Goal: Information Seeking & Learning: Check status

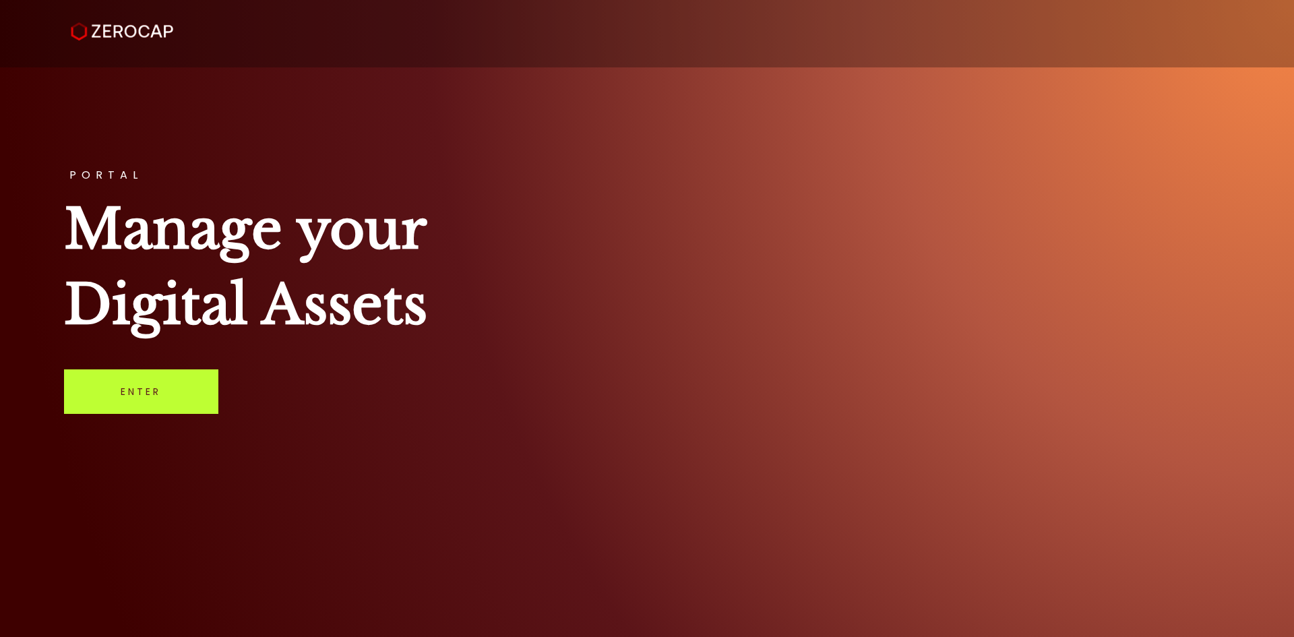
click at [172, 402] on link "Enter" at bounding box center [141, 391] width 154 height 44
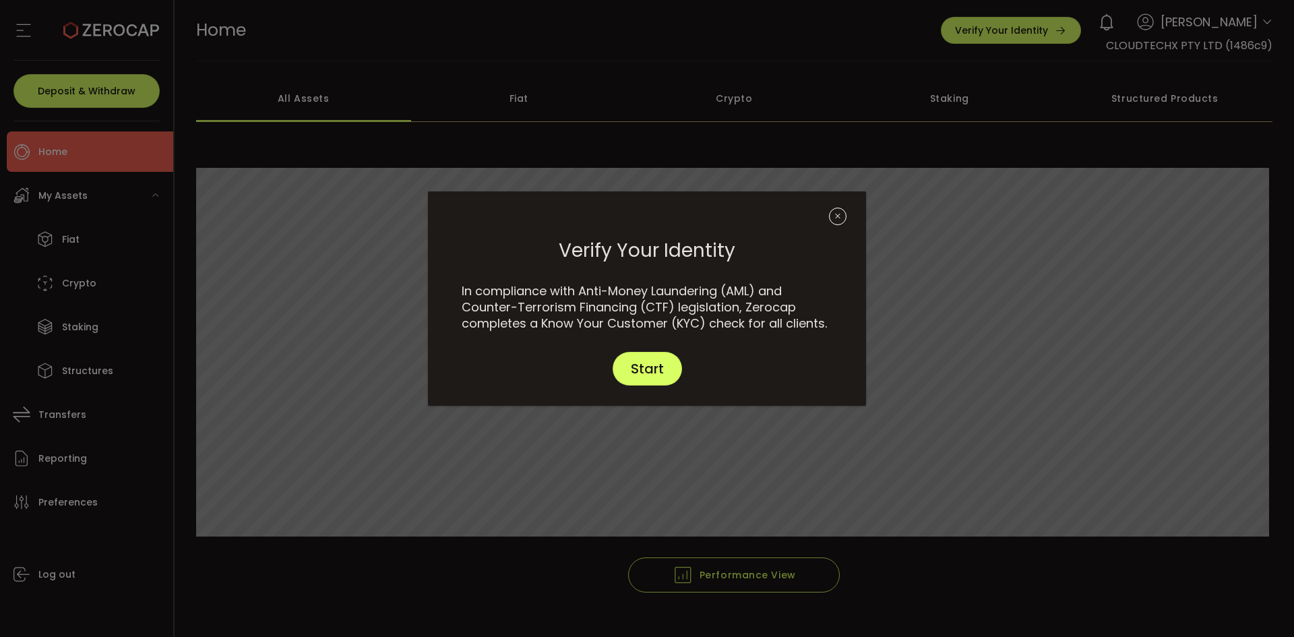
click at [838, 215] on icon "Close" at bounding box center [838, 217] width 18 height 18
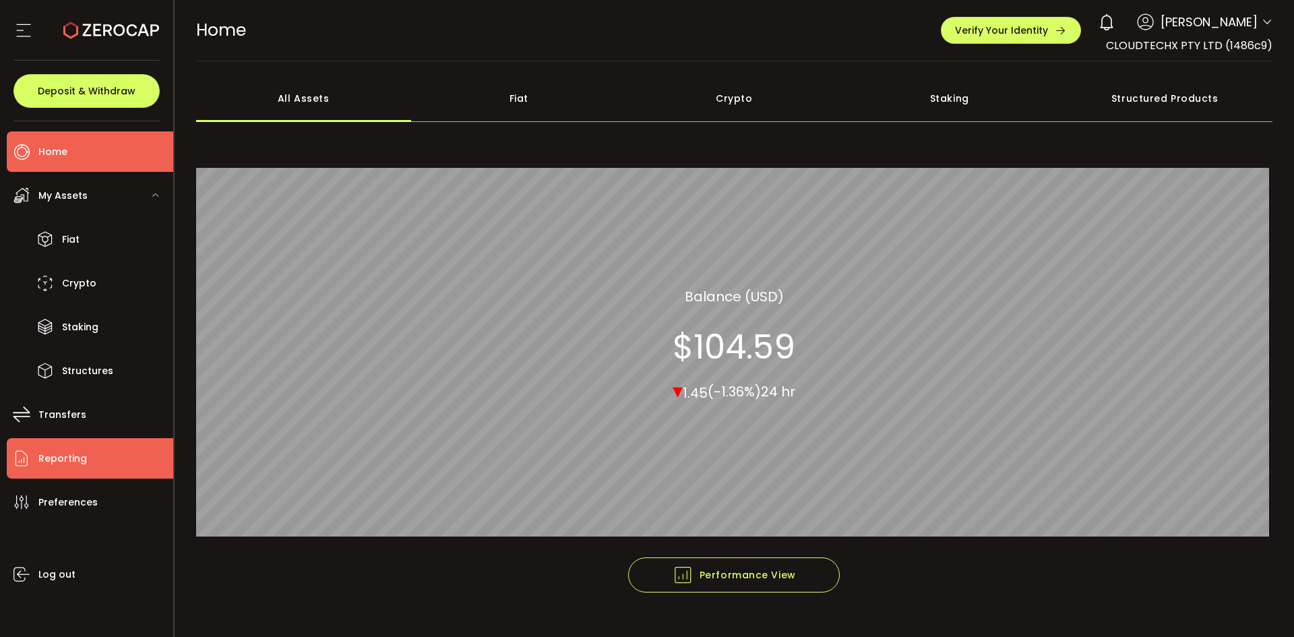
click at [103, 455] on li "Reporting" at bounding box center [90, 458] width 166 height 40
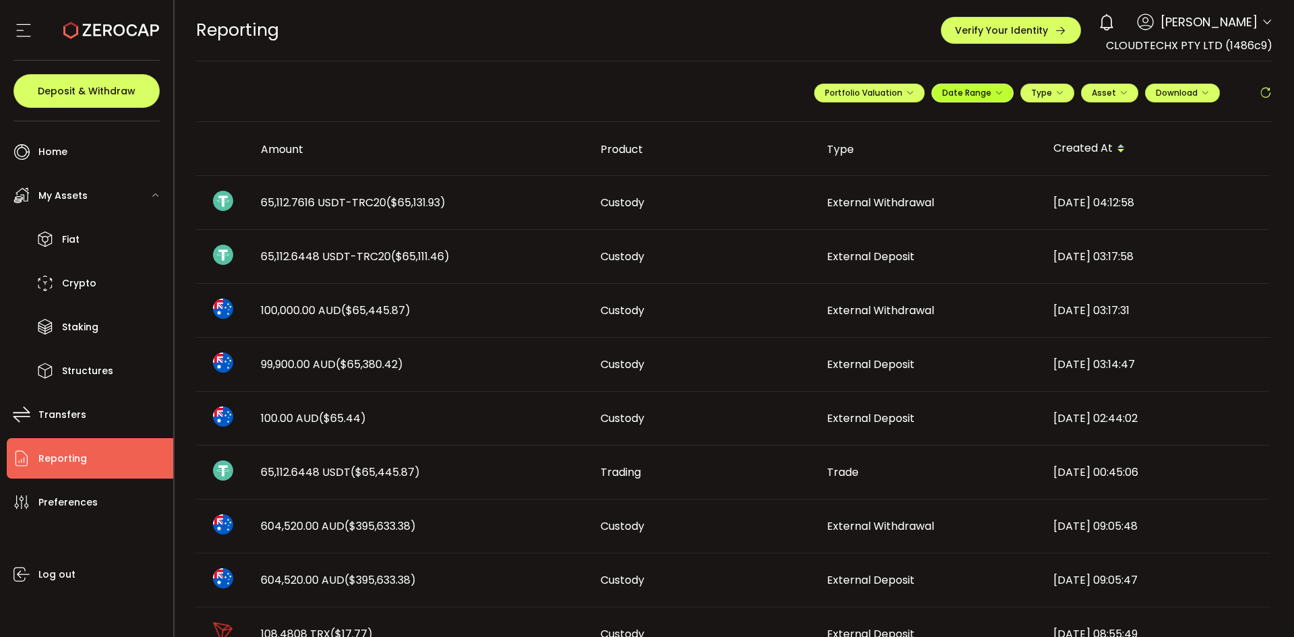
click at [931, 94] on button "Date Range" at bounding box center [972, 93] width 82 height 19
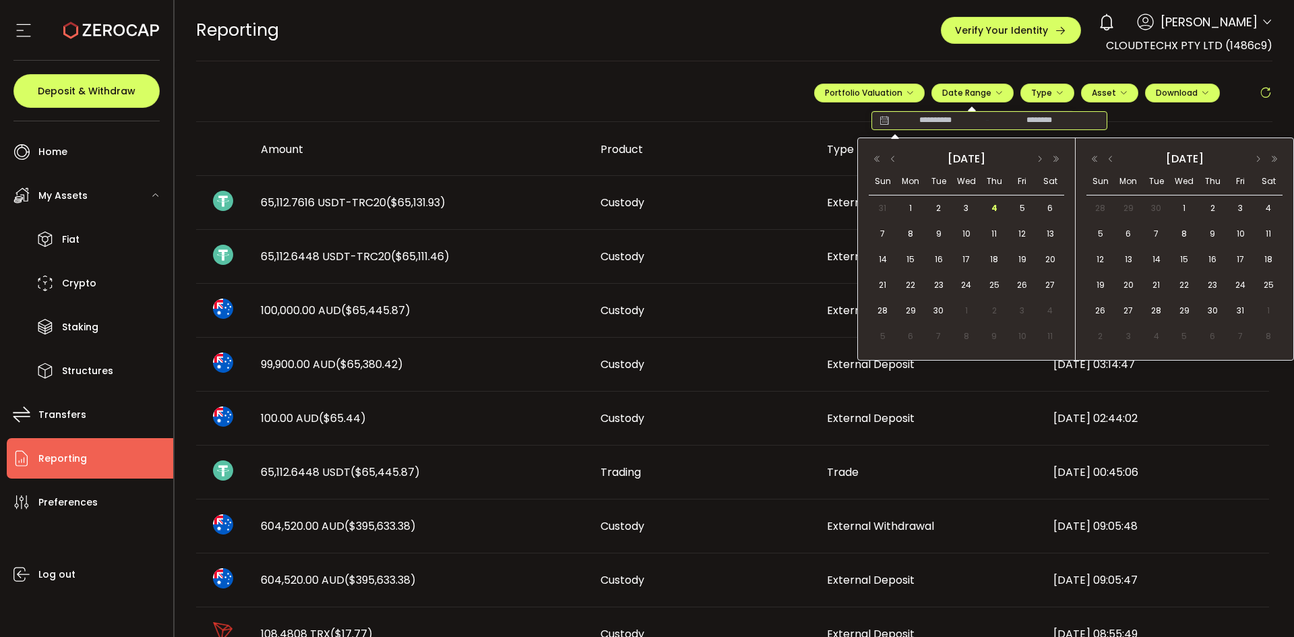
click at [943, 125] on input at bounding box center [935, 120] width 86 height 13
click at [898, 158] on button "button" at bounding box center [893, 158] width 16 height 9
click at [1020, 208] on span "1" at bounding box center [1022, 208] width 16 height 16
click at [883, 333] on span "31" at bounding box center [883, 336] width 16 height 16
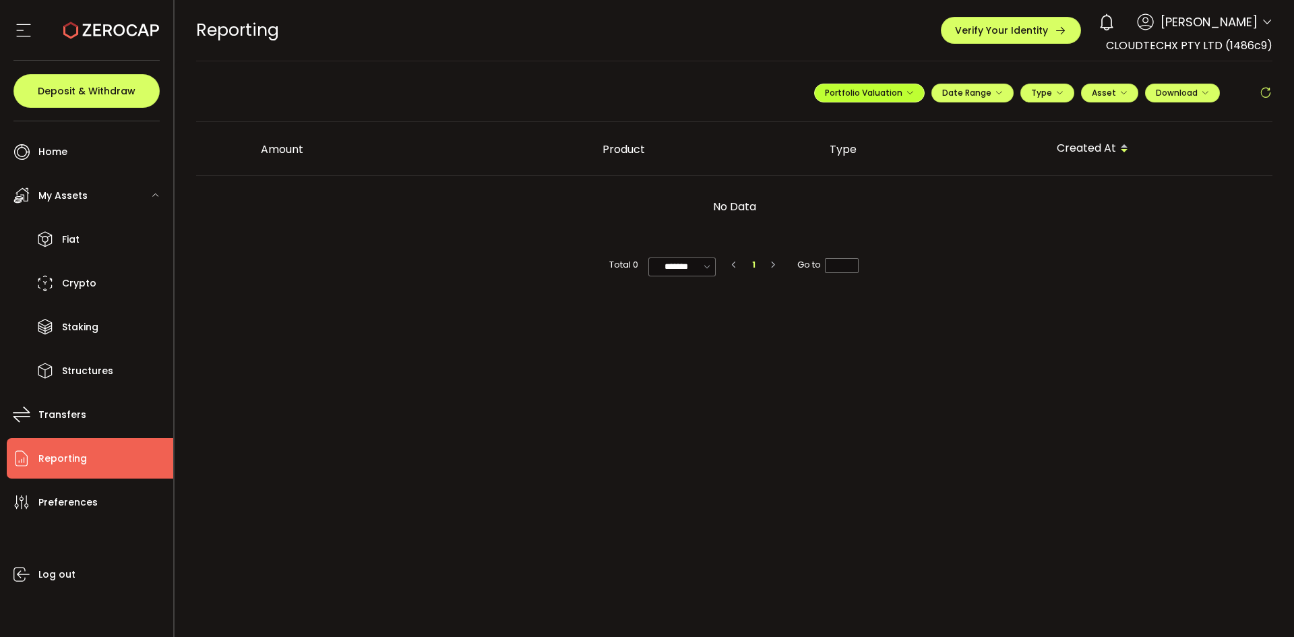
click at [898, 91] on span "Portfolio Valuation" at bounding box center [869, 92] width 89 height 11
click at [823, 125] on input "**********" at bounding box center [815, 125] width 54 height 17
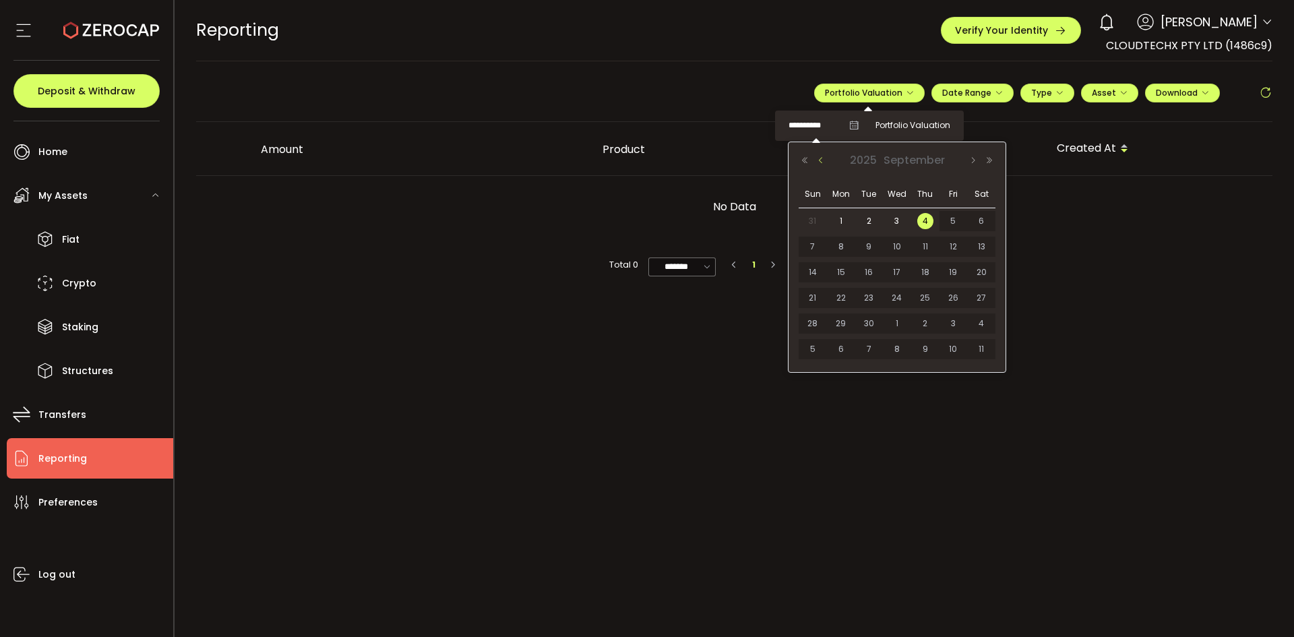
click at [819, 158] on button "Previous Month" at bounding box center [821, 160] width 16 height 9
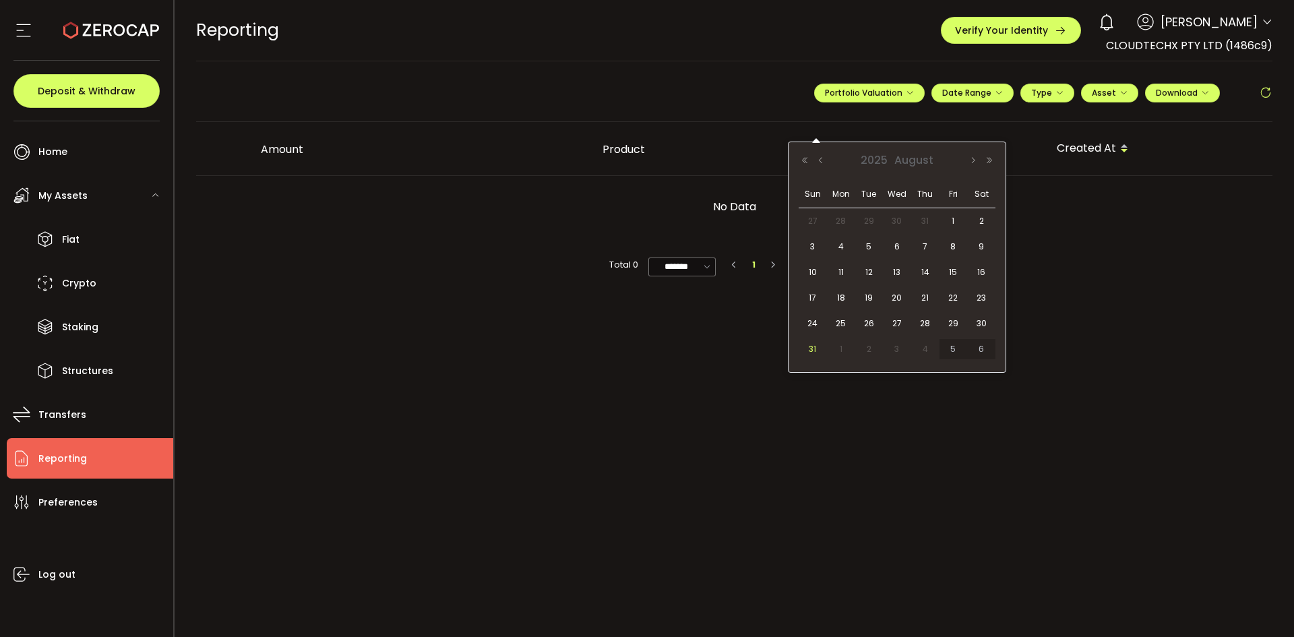
click at [815, 352] on span "31" at bounding box center [813, 349] width 16 height 16
